Goal: Find specific page/section: Find specific page/section

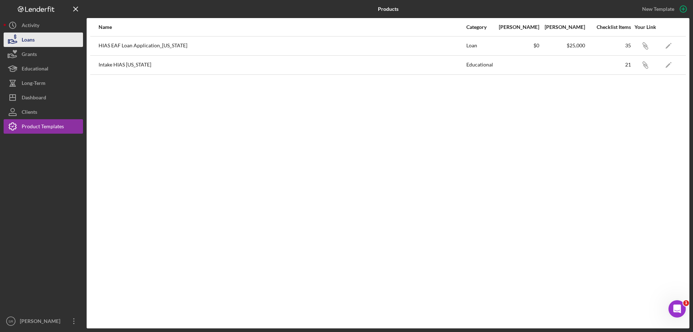
click at [39, 36] on button "Loans" at bounding box center [43, 39] width 79 height 14
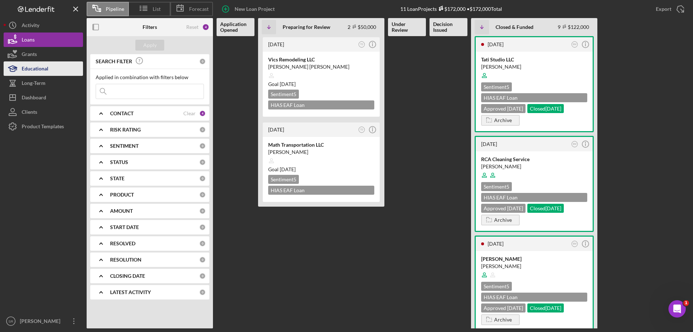
click at [57, 70] on button "Educational" at bounding box center [43, 68] width 79 height 14
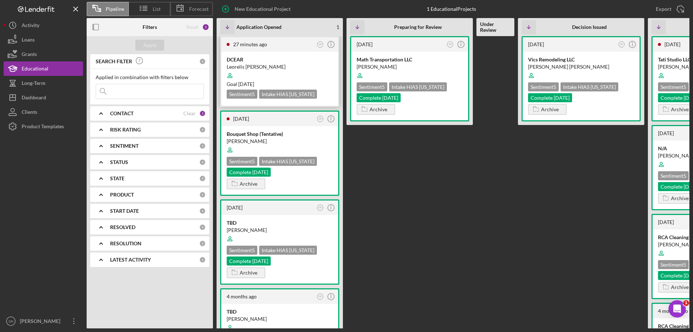
click at [266, 67] on div "Leorelis [PERSON_NAME]" at bounding box center [280, 66] width 106 height 7
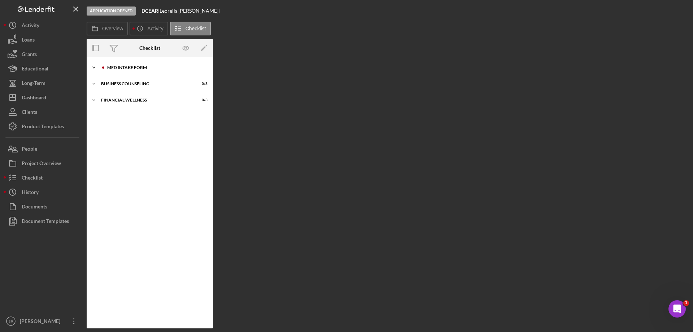
click at [146, 70] on div "Icon/Expander MED Intake Form 0 / 10" at bounding box center [150, 67] width 126 height 14
